Goal: Task Accomplishment & Management: Manage account settings

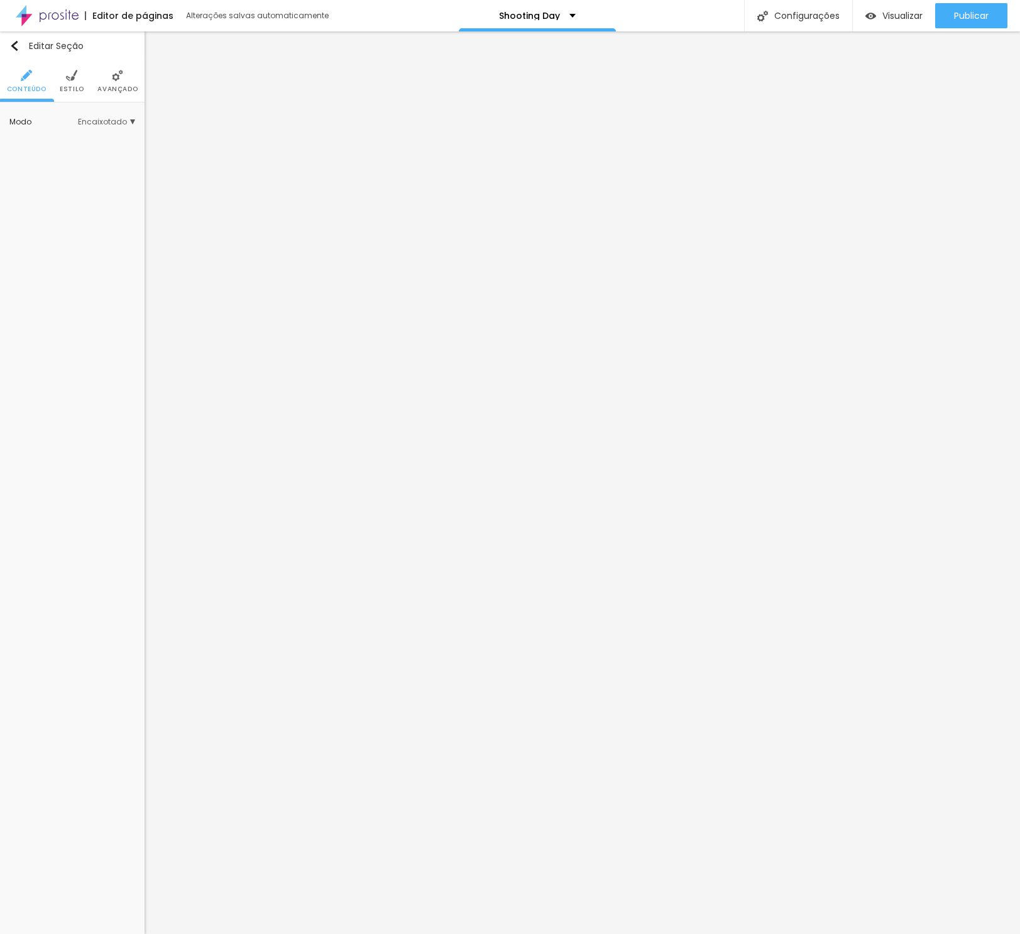
click at [122, 81] on li "Avançado" at bounding box center [117, 80] width 40 height 41
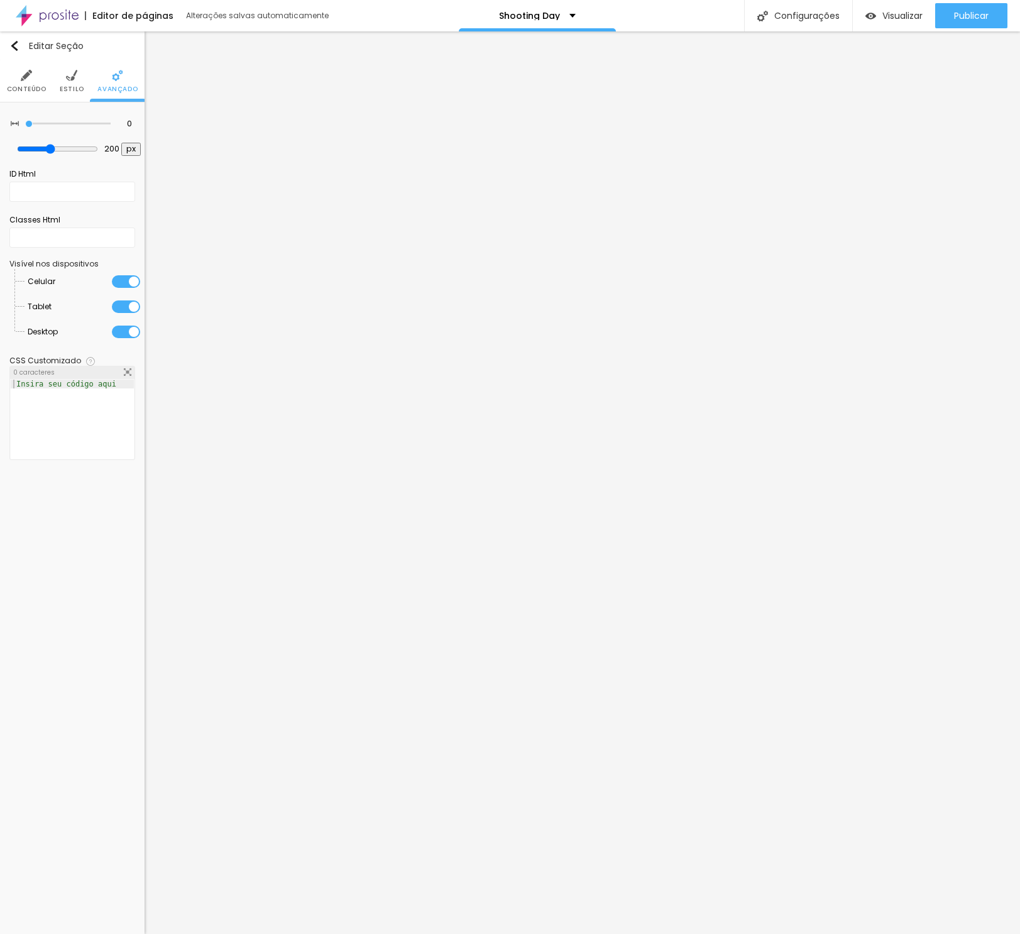
click at [70, 87] on span "Estilo" at bounding box center [72, 89] width 25 height 6
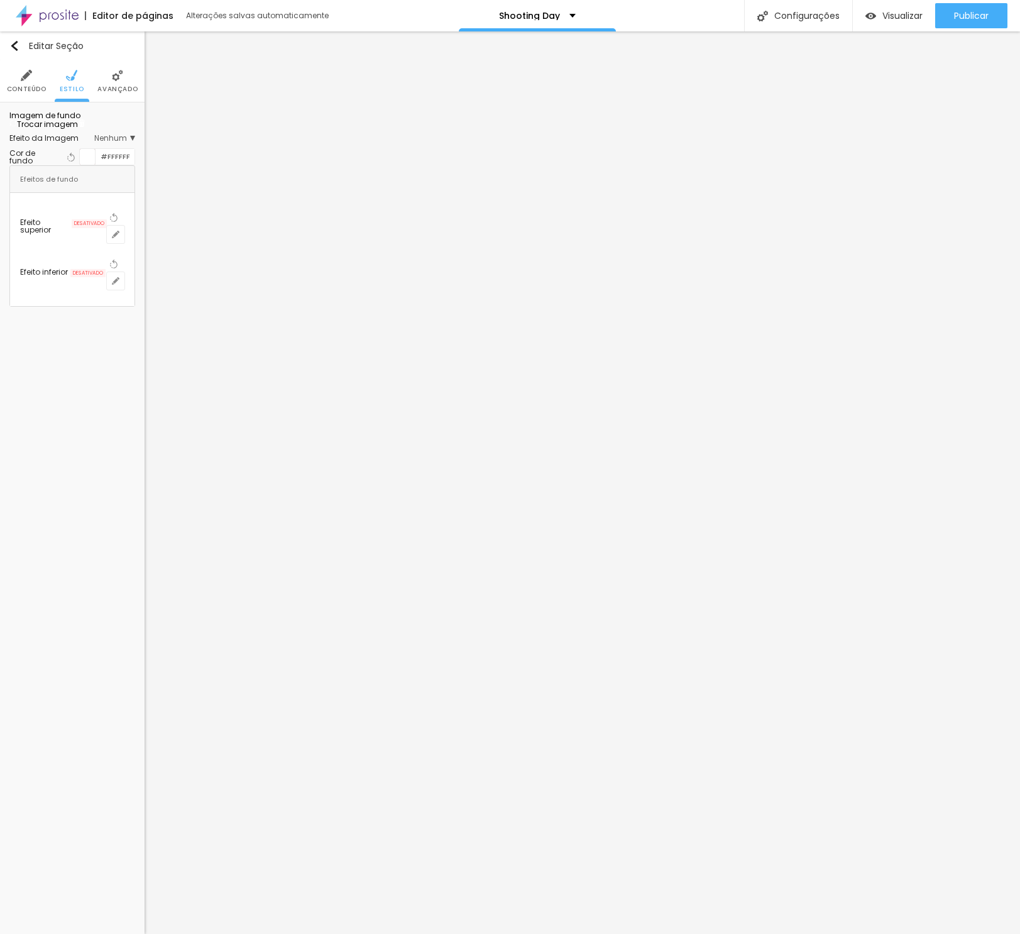
click at [78, 130] on span "Trocar imagem" at bounding box center [43, 124] width 69 height 11
click at [267, 934] on div at bounding box center [510, 942] width 1020 height 0
click at [64, 130] on span "Trocar imagem" at bounding box center [43, 124] width 69 height 11
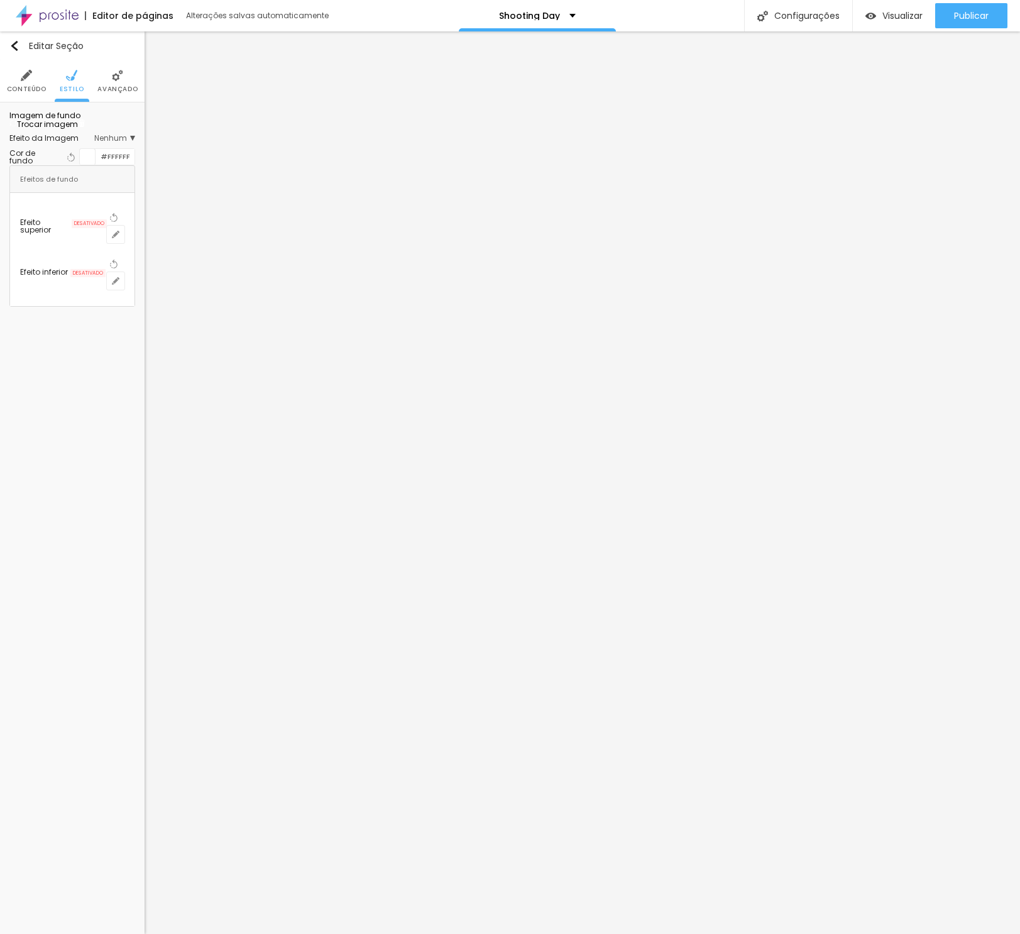
click at [228, 934] on div "Subindo 0/1 arquivos" at bounding box center [510, 938] width 1020 height 8
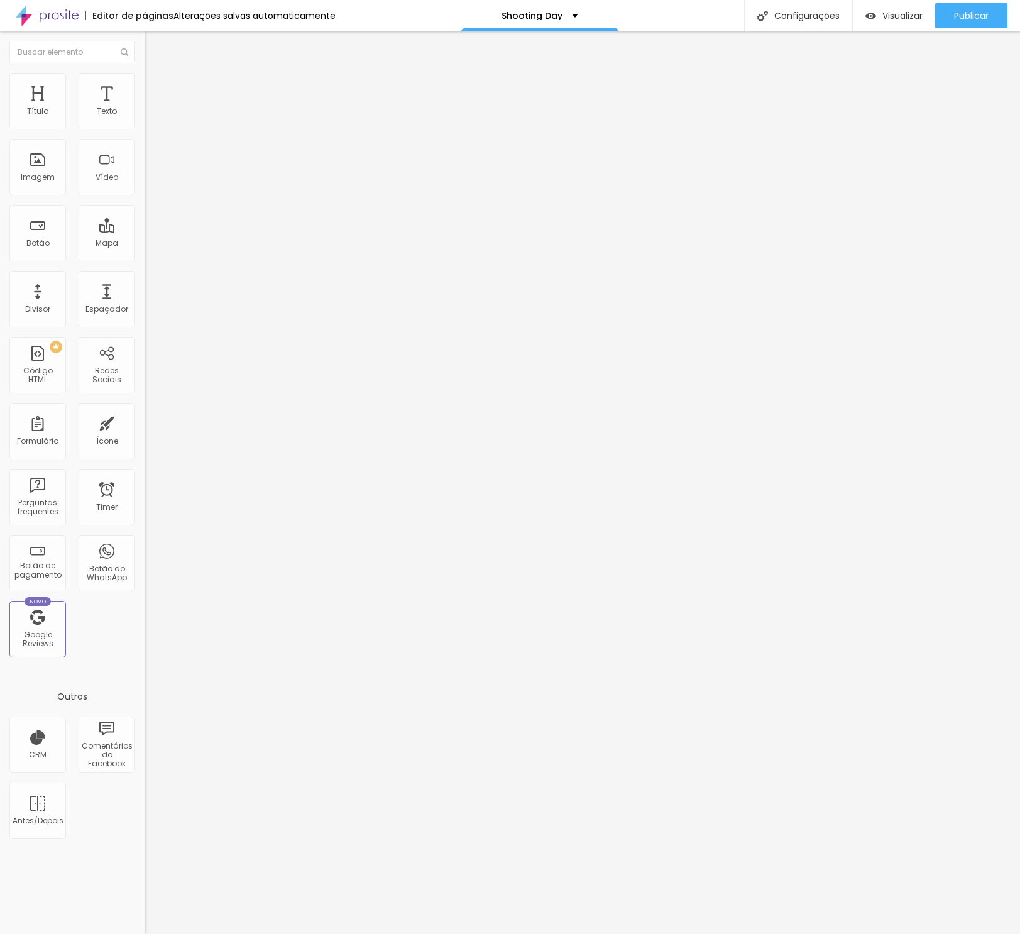
click at [156, 89] on span "Avançado" at bounding box center [176, 94] width 41 height 11
click at [145, 86] on li "Avançado" at bounding box center [217, 92] width 145 height 13
click at [145, 80] on li "Estilo" at bounding box center [217, 79] width 145 height 13
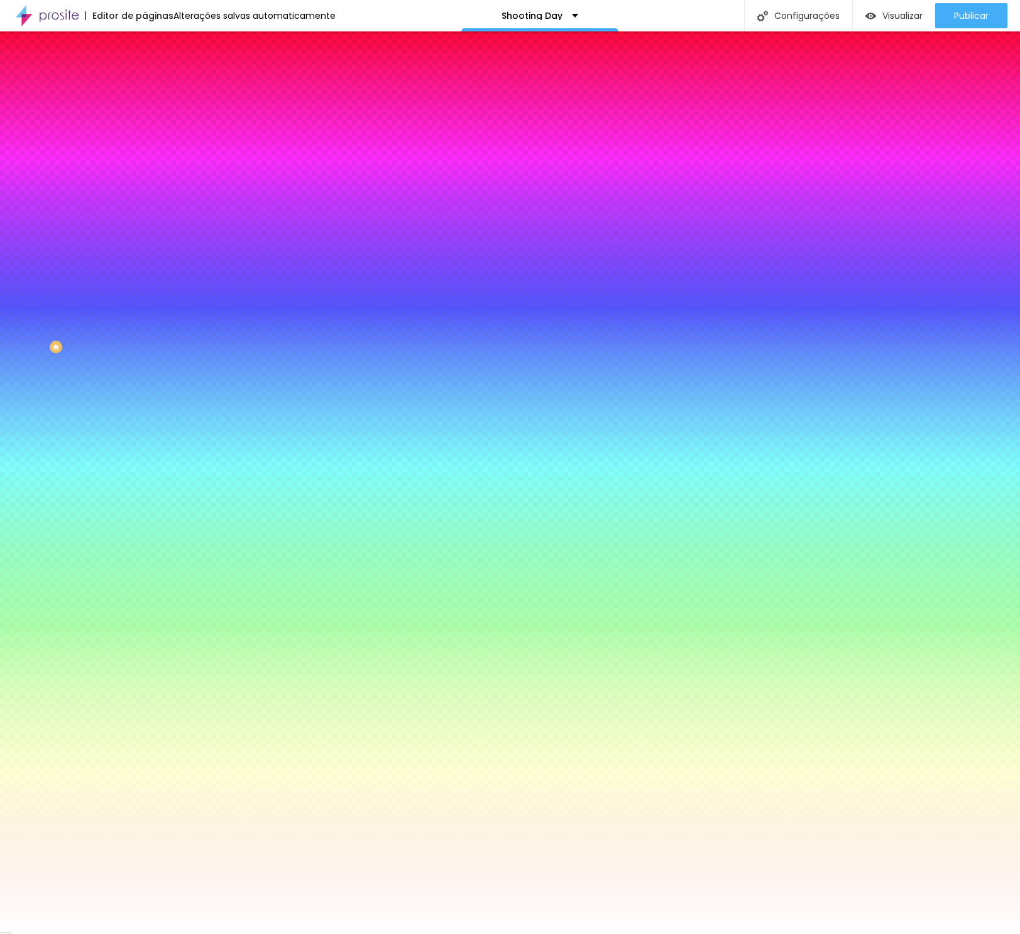
click at [145, 116] on span "Trocar imagem" at bounding box center [179, 110] width 69 height 11
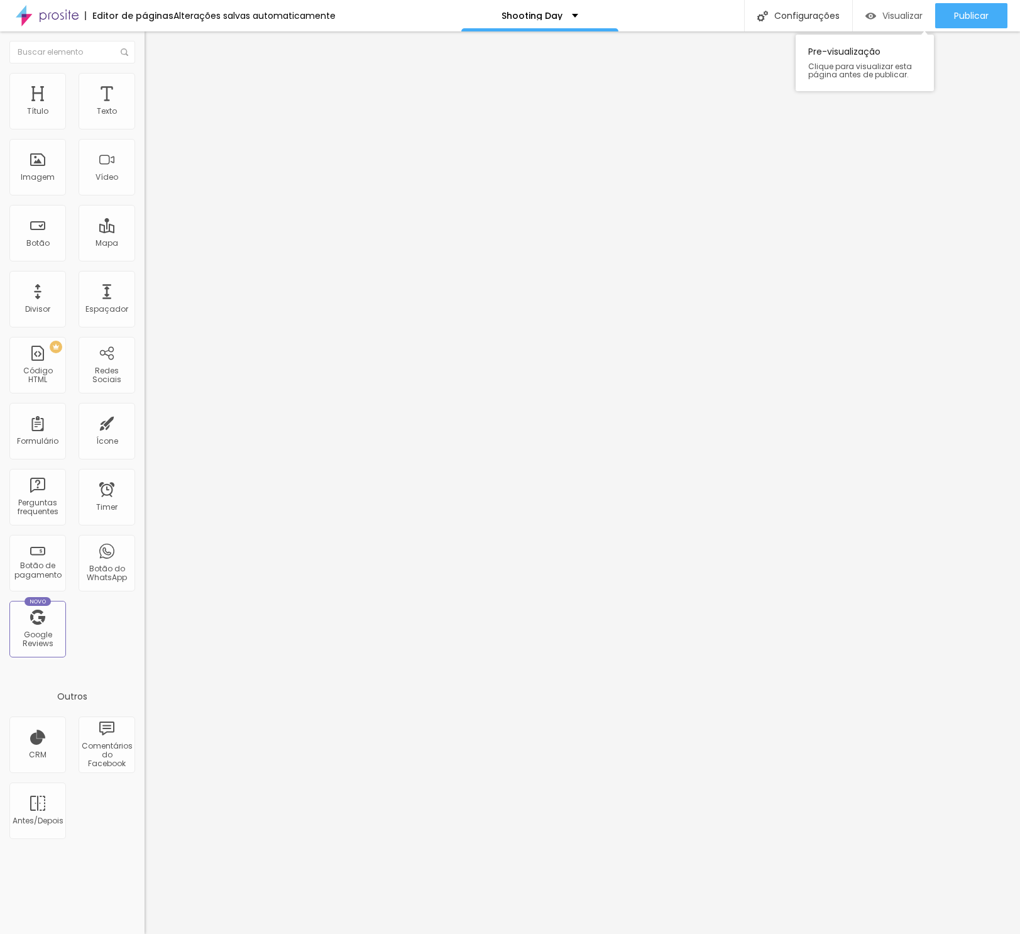
click at [873, 16] on img "button" at bounding box center [871, 16] width 11 height 11
